Goal: Transaction & Acquisition: Download file/media

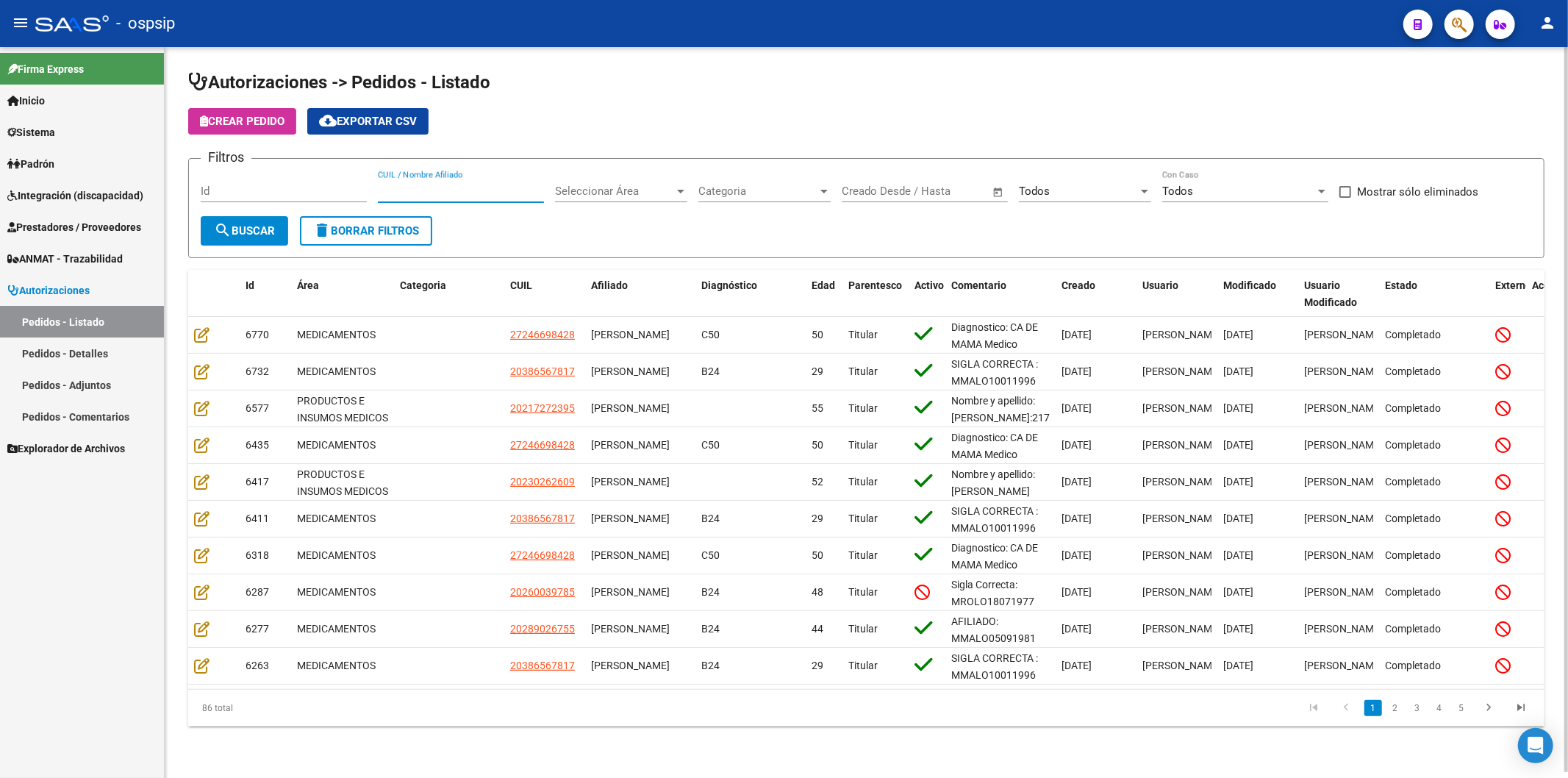
scroll to position [2, 0]
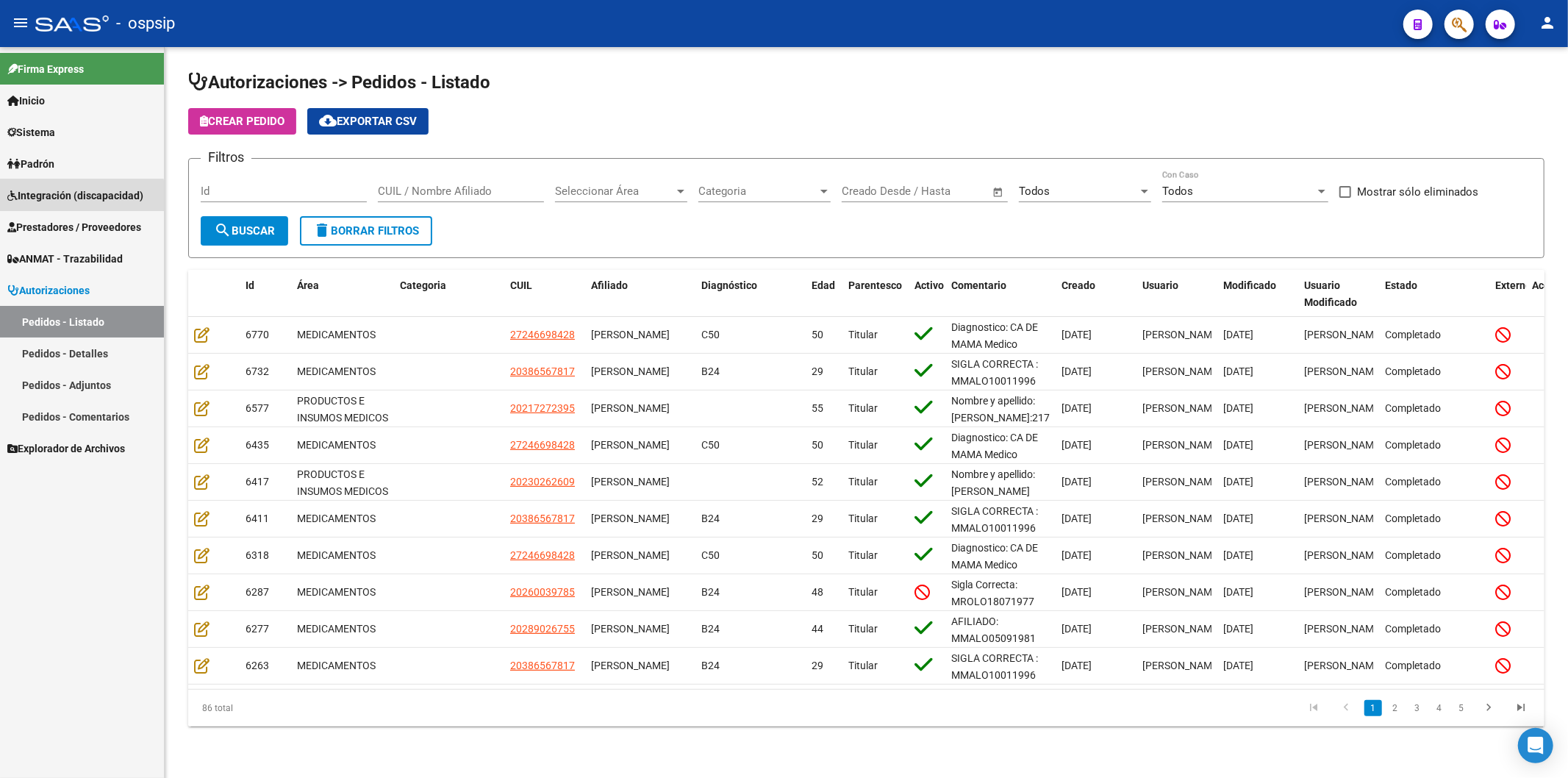
click at [71, 197] on span "Integración (discapacidad)" at bounding box center [75, 196] width 136 height 16
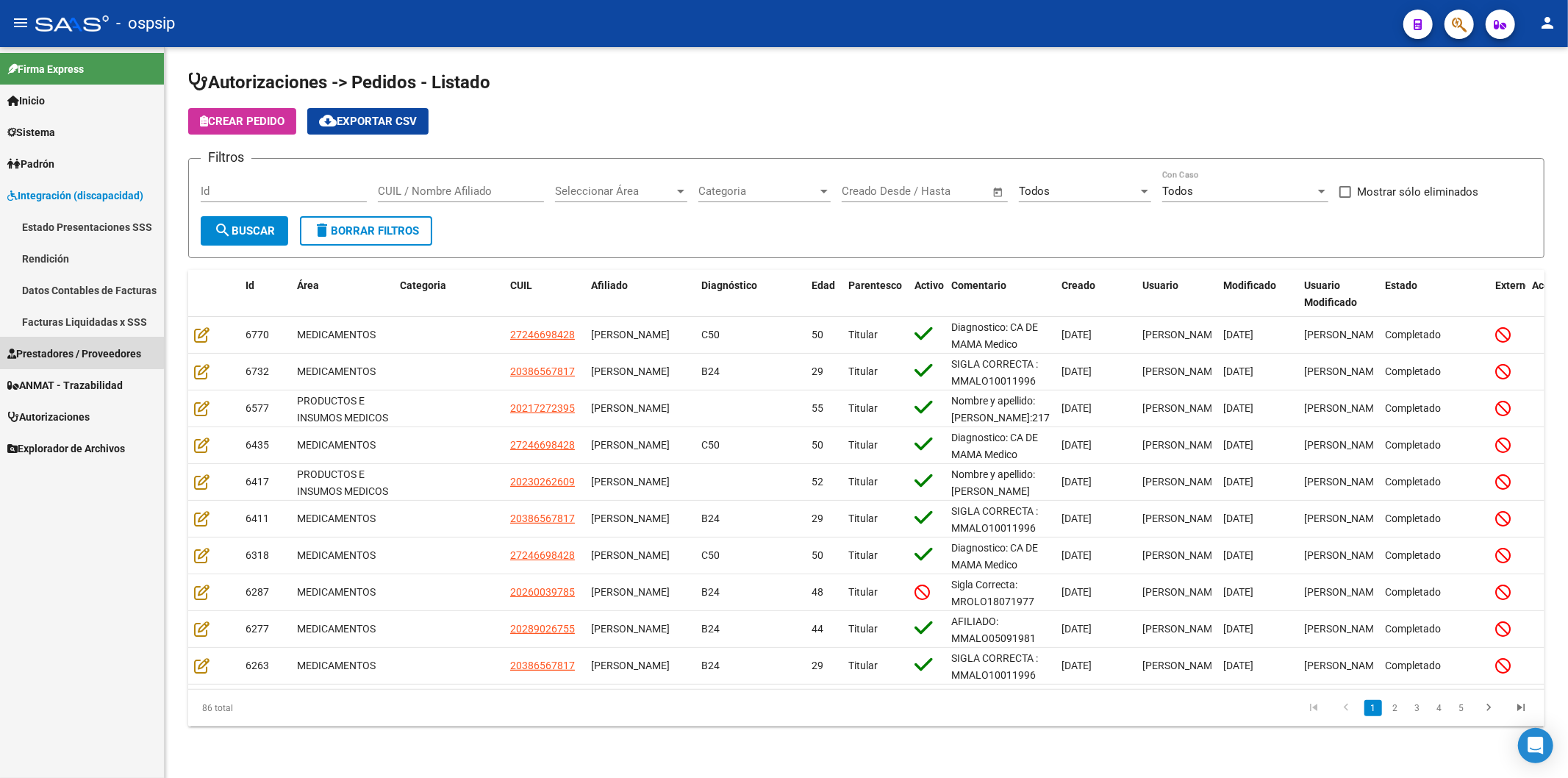
click at [81, 346] on span "Prestadores / Proveedores" at bounding box center [74, 353] width 133 height 16
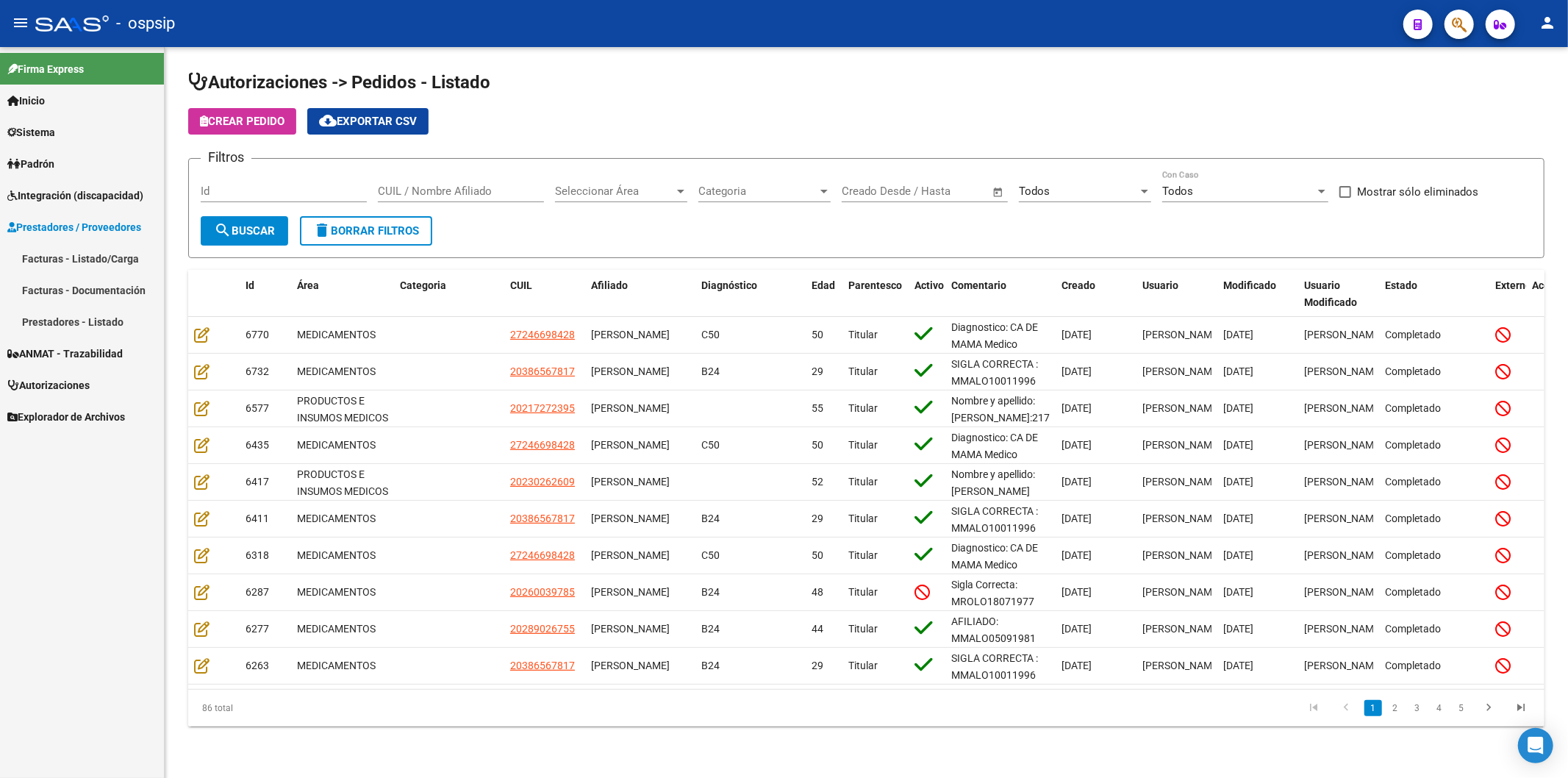
click at [91, 262] on link "Facturas - Listado/Carga" at bounding box center [82, 259] width 164 height 32
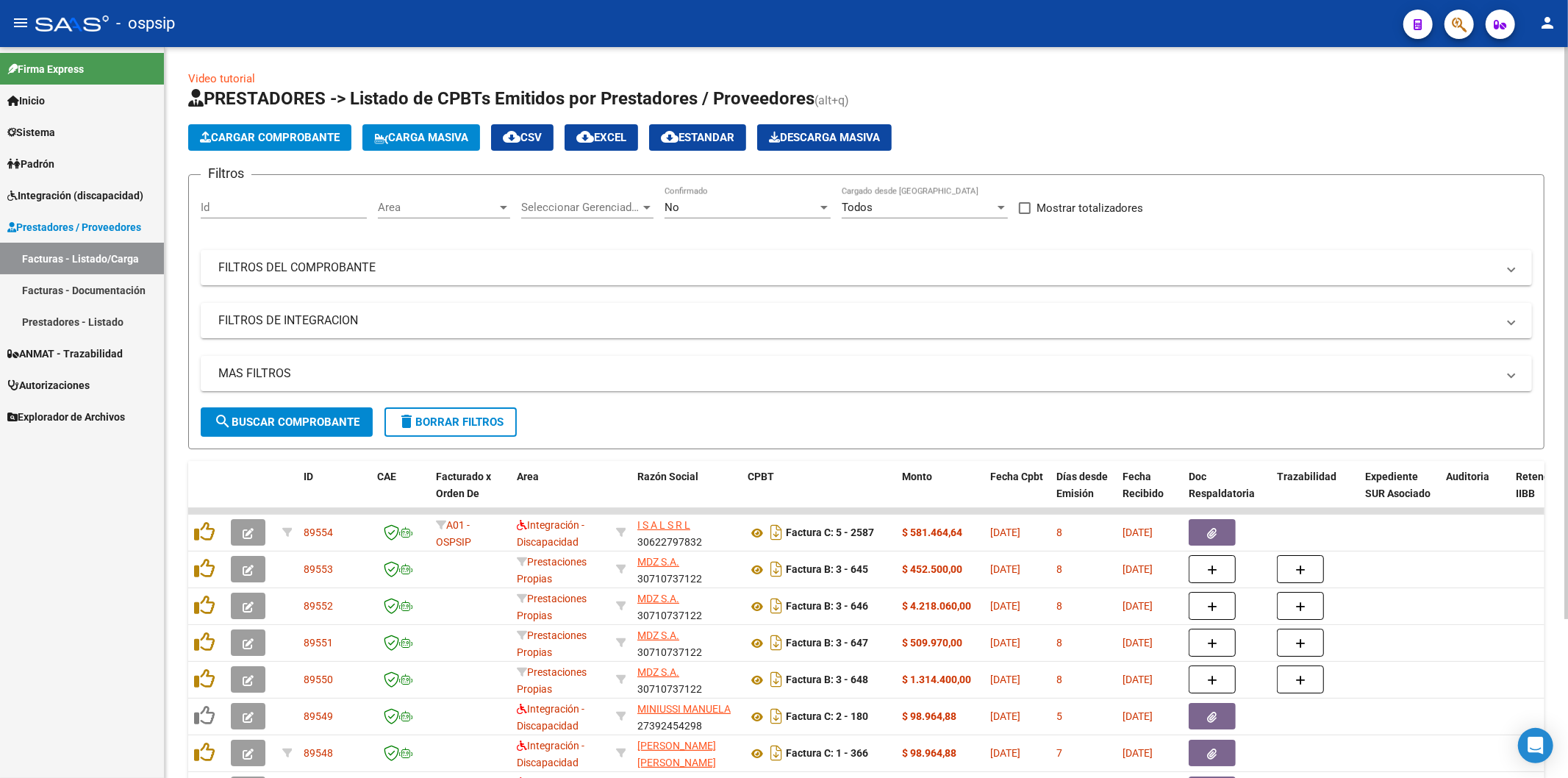
click at [811, 209] on div "No" at bounding box center [741, 207] width 153 height 14
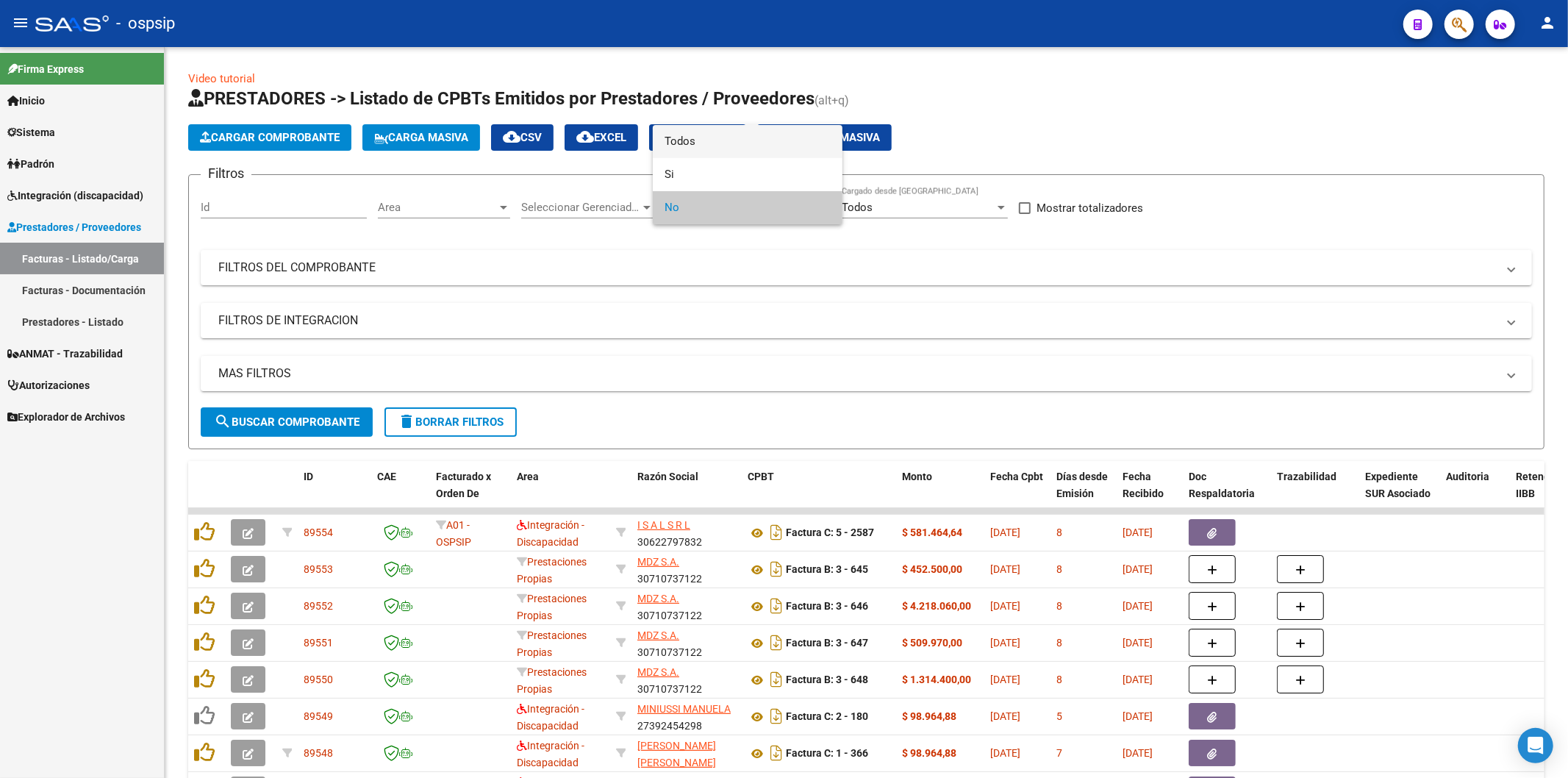
click at [757, 137] on span "Todos" at bounding box center [748, 141] width 166 height 33
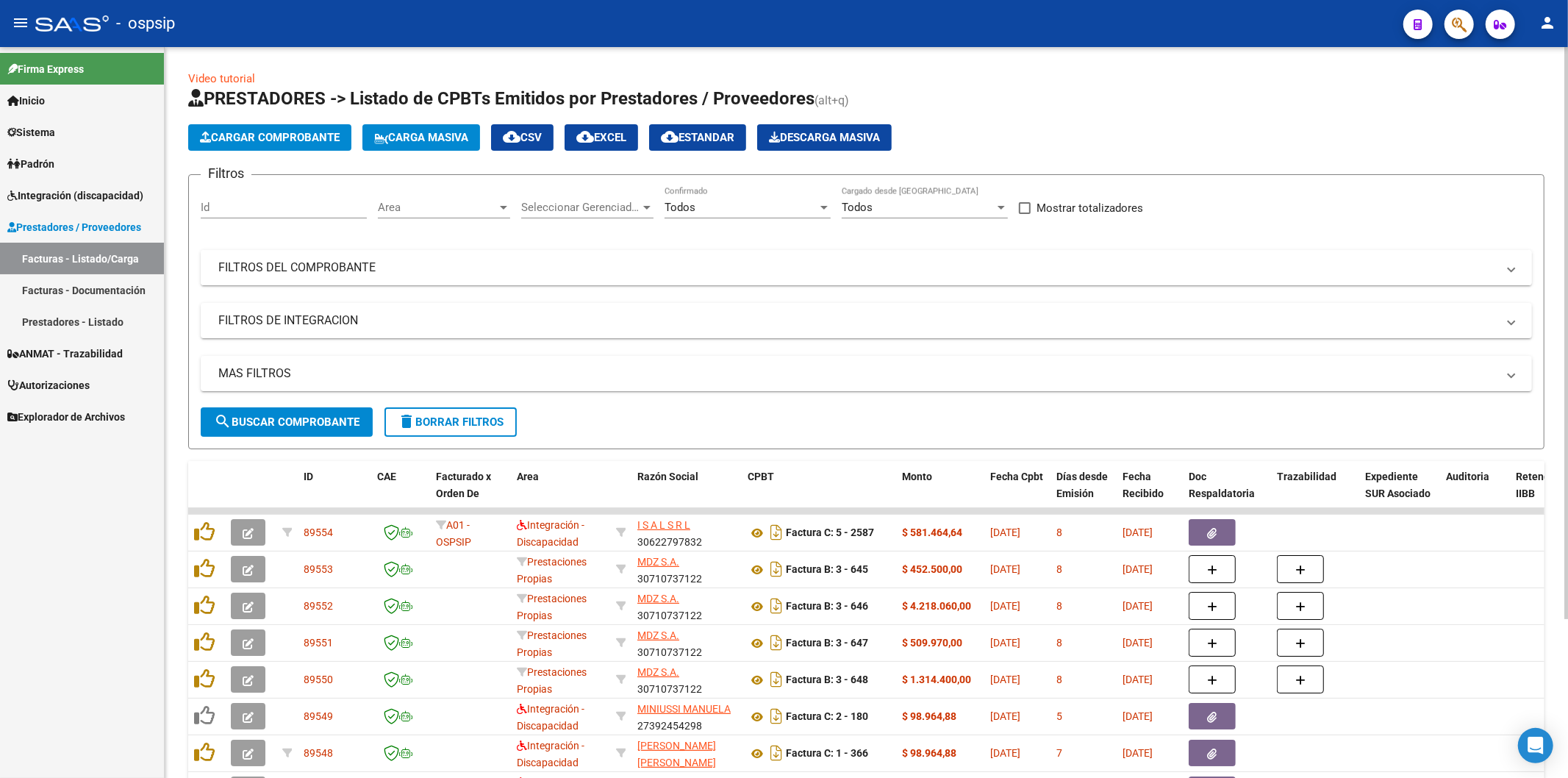
click at [1022, 284] on mat-expansion-panel-header "FILTROS DEL COMPROBANTE" at bounding box center [866, 268] width 1331 height 35
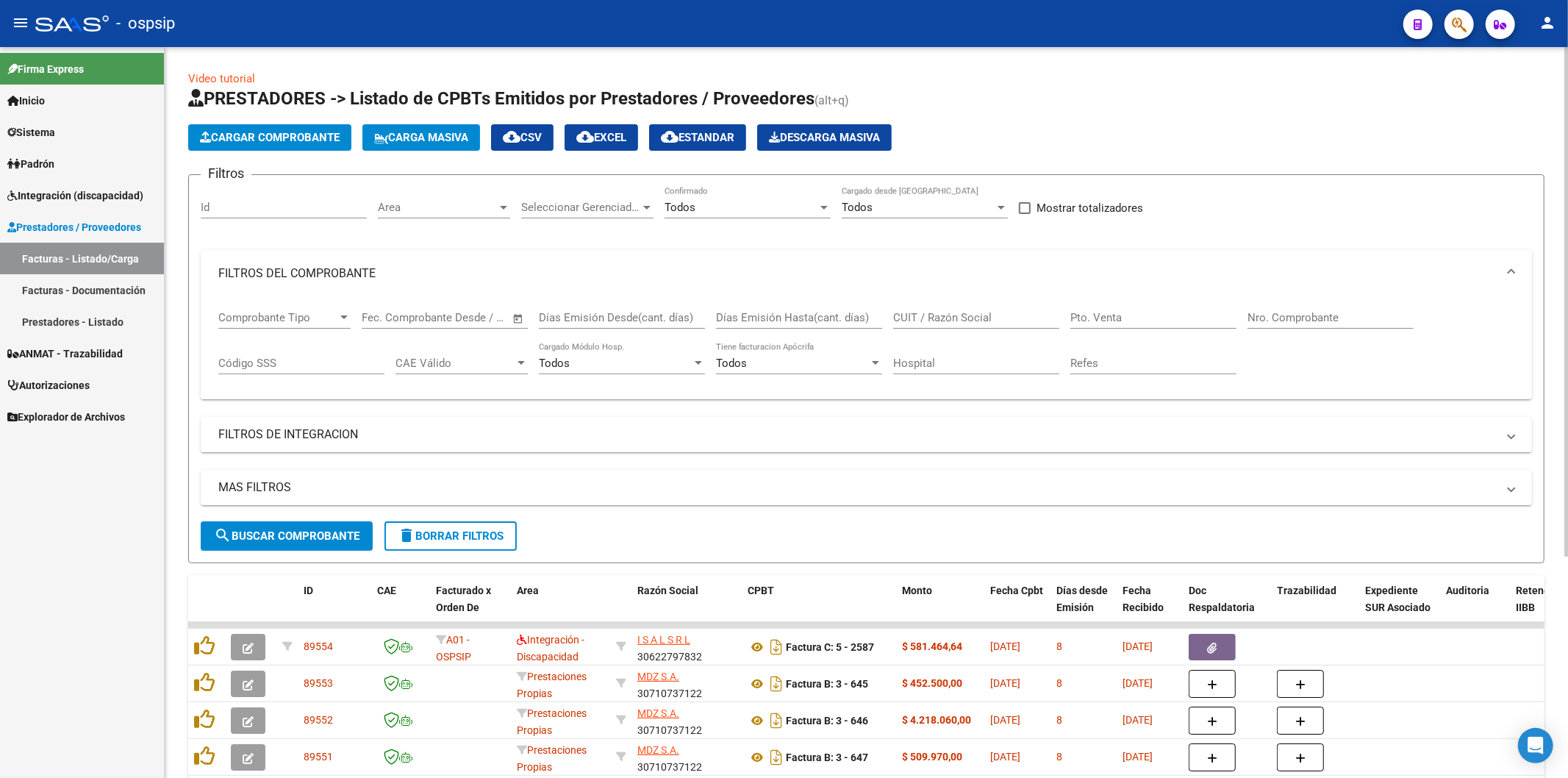
click at [997, 313] on input "CUIT / Razón Social" at bounding box center [977, 317] width 166 height 14
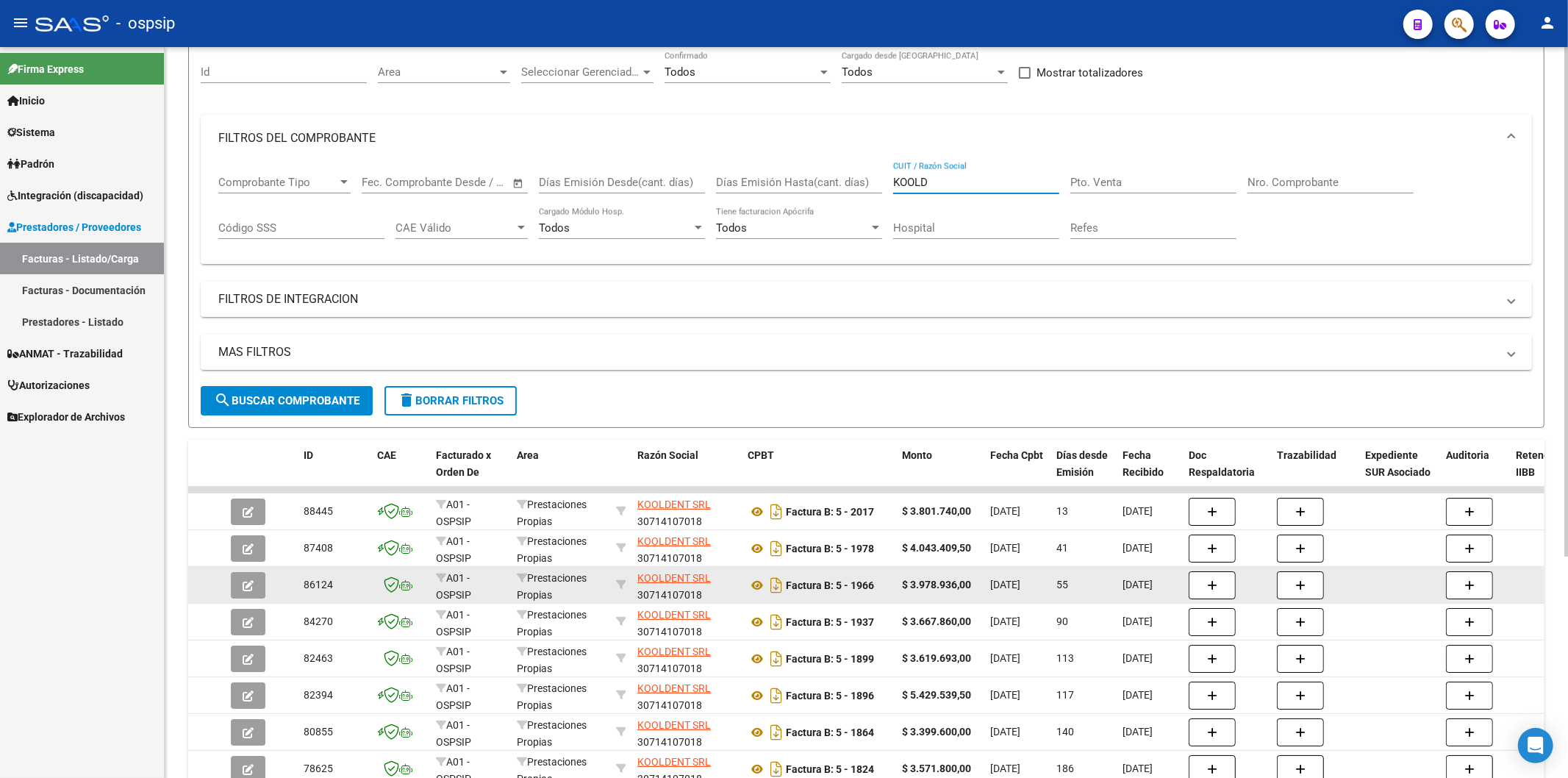
scroll to position [163, 0]
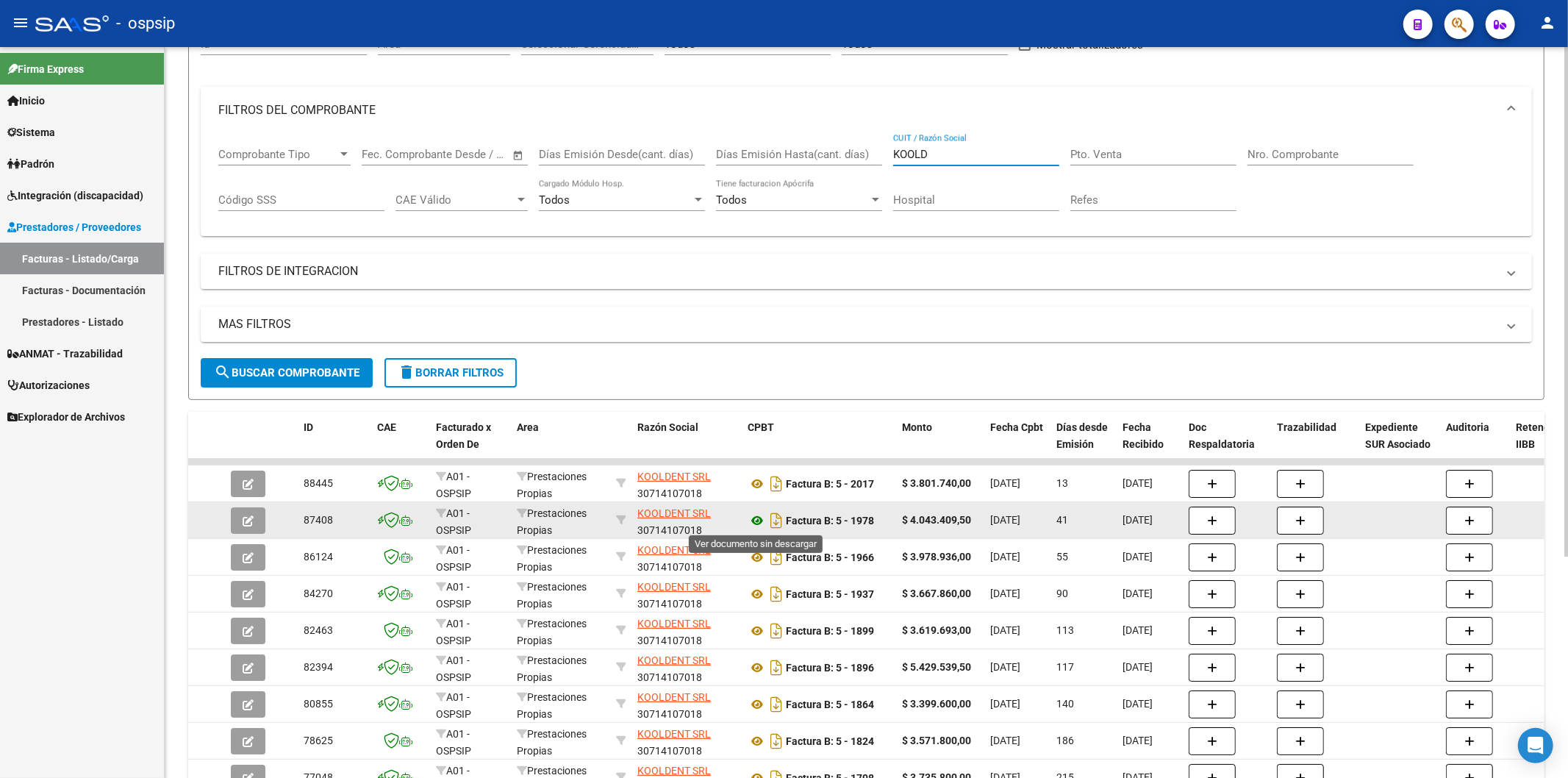
type input "KOOLD"
click at [758, 518] on icon at bounding box center [757, 521] width 19 height 18
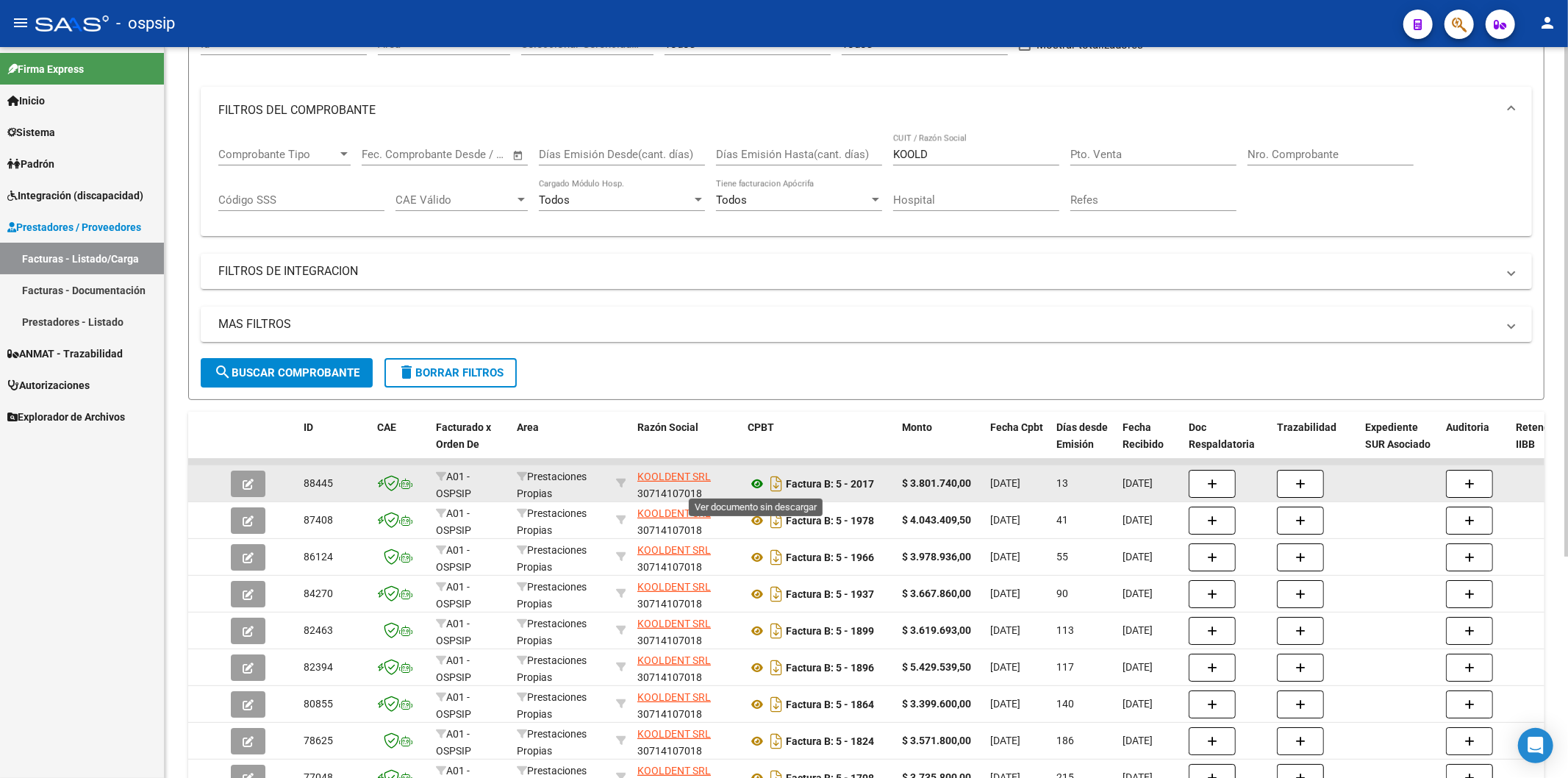
click at [752, 484] on icon at bounding box center [757, 484] width 19 height 18
